Goal: Information Seeking & Learning: Understand process/instructions

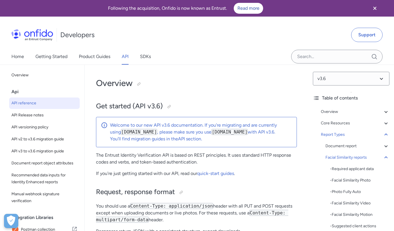
select select "http"
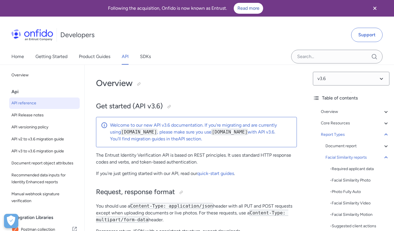
select select "http"
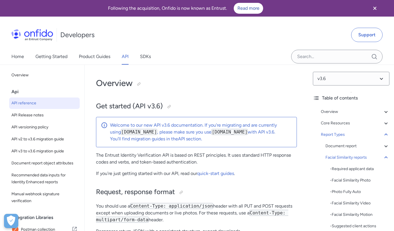
select select "http"
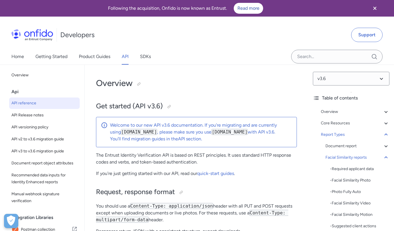
select select "http"
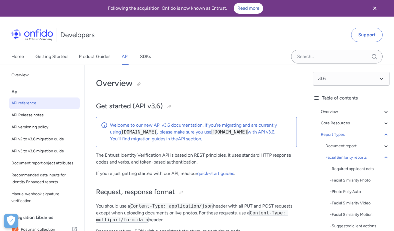
select select "http"
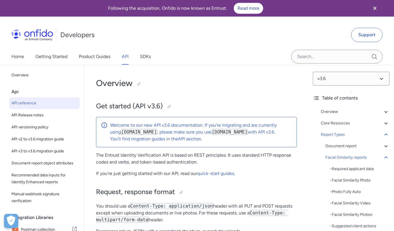
select select "http"
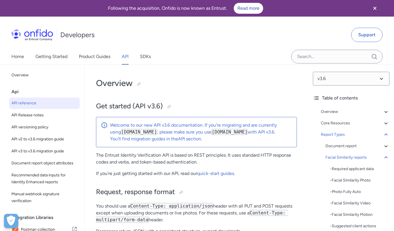
select select "http"
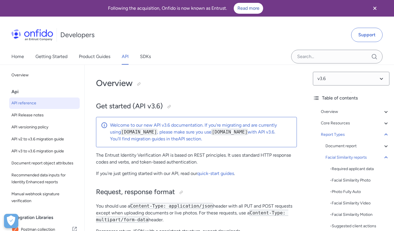
select select "http"
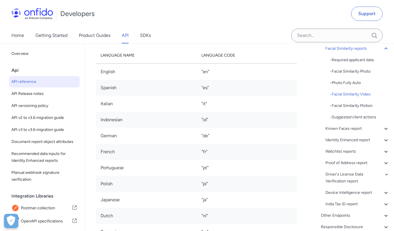
scroll to position [36755, 0]
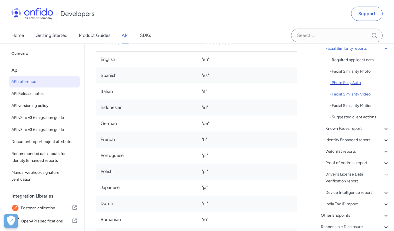
click at [355, 82] on div "- Photo Fully Auto" at bounding box center [359, 82] width 59 height 7
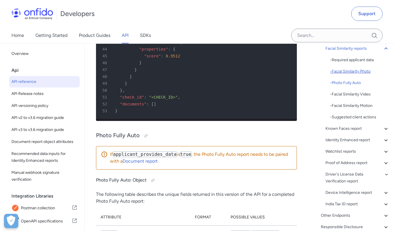
click at [343, 73] on div "- Facial Similarity Photo" at bounding box center [359, 71] width 59 height 7
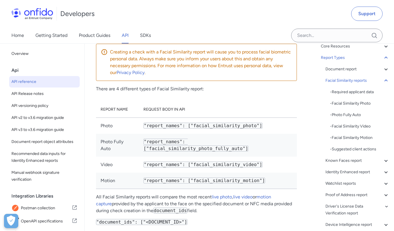
scroll to position [33672, 0]
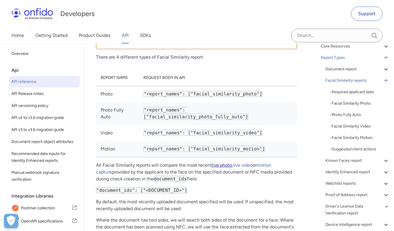
click at [222, 162] on link "live photo" at bounding box center [222, 164] width 20 height 5
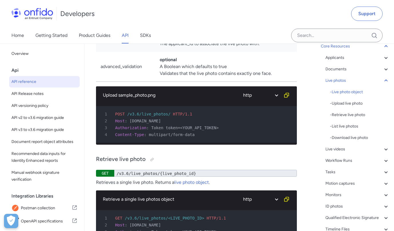
scroll to position [13622, 0]
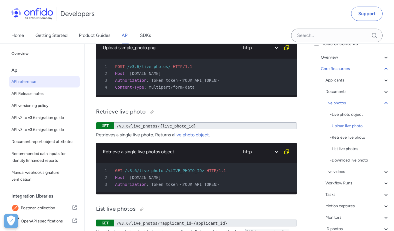
scroll to position [9, 0]
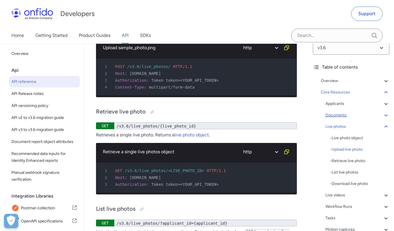
click at [337, 115] on div "Documents" at bounding box center [357, 115] width 64 height 7
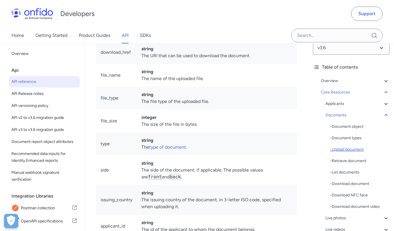
click at [341, 147] on div "- Upload document" at bounding box center [359, 149] width 59 height 7
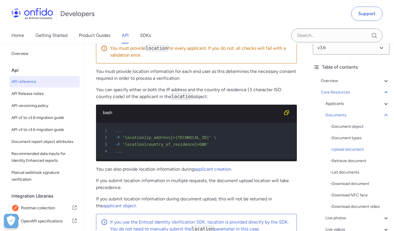
scroll to position [11960, 0]
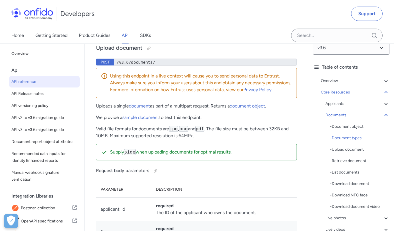
copy code "driving_licence"
